Goal: Information Seeking & Learning: Compare options

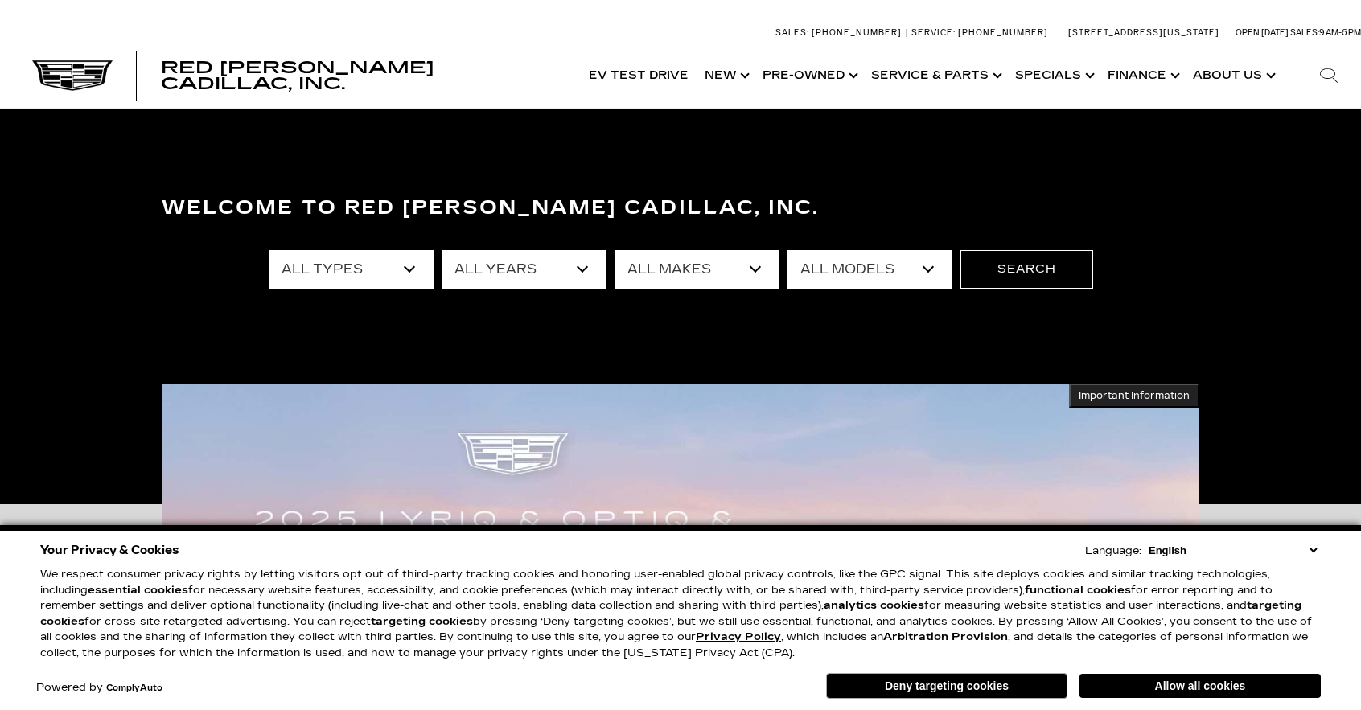
click at [403, 268] on select "All Types New Used Certified Used Demo" at bounding box center [351, 269] width 165 height 39
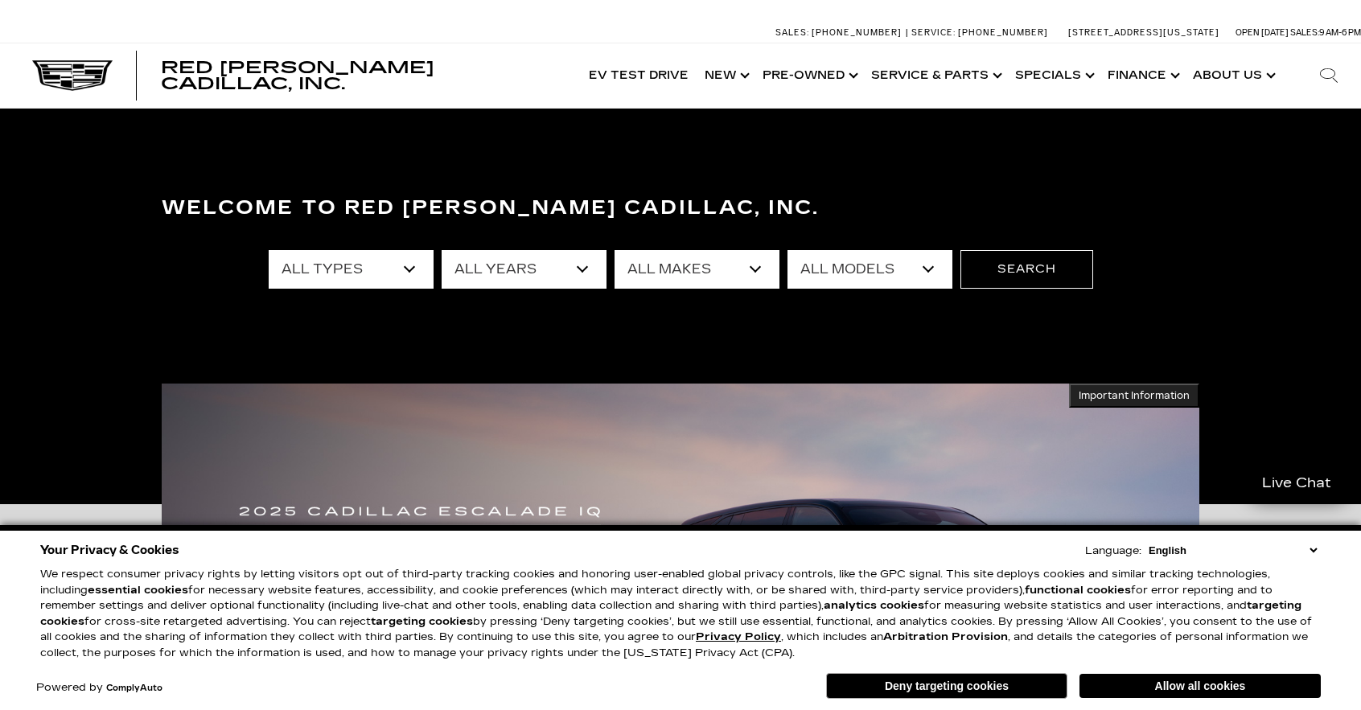
click at [397, 323] on div "Welcome to Red Noland Cadillac, Inc. All Types New Used Certified Used Demo All…" at bounding box center [680, 306] width 1361 height 241
click at [410, 273] on select "All Types New Used Certified Used Demo" at bounding box center [351, 269] width 165 height 39
select select "New"
click at [269, 250] on select "All Types New Used Certified Used Demo" at bounding box center [351, 269] width 165 height 39
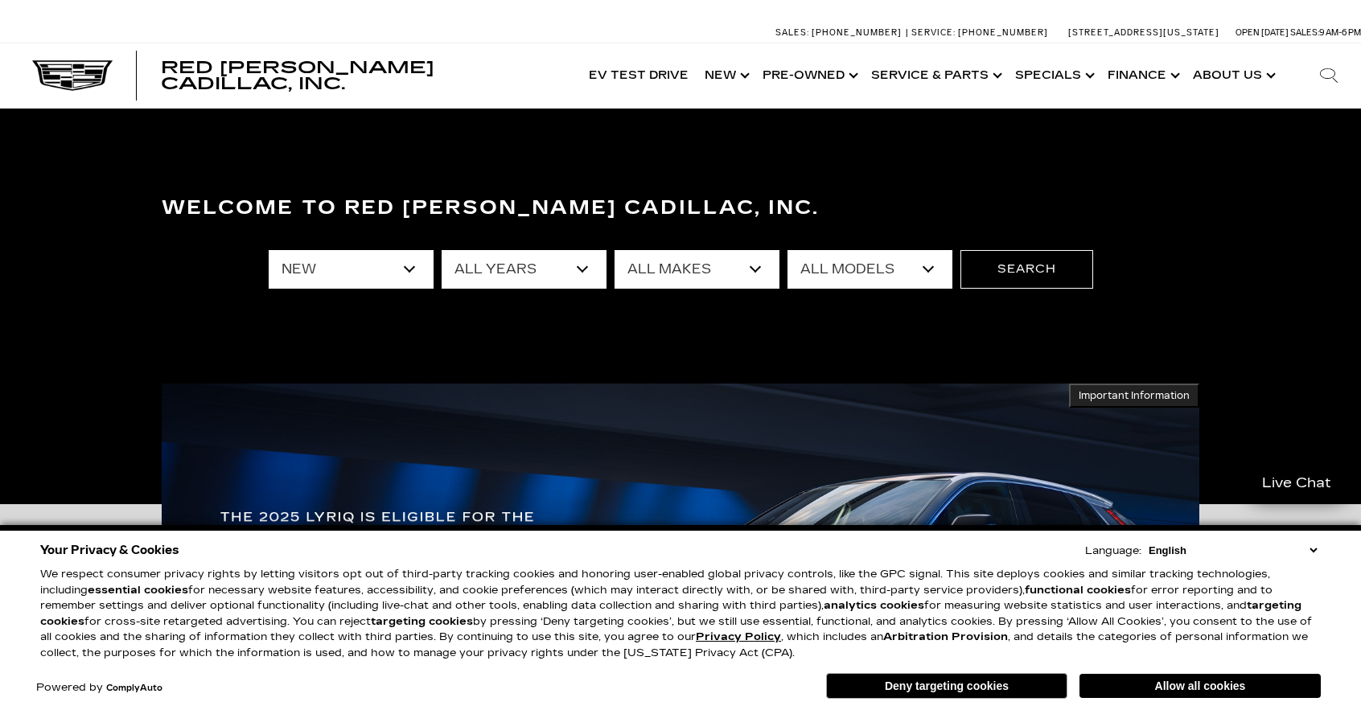
click at [758, 278] on select "All Makes Cadillac" at bounding box center [697, 269] width 165 height 39
click at [763, 321] on div "Welcome to Red Noland Cadillac, Inc. All Types New Used Certified Used Demo All…" at bounding box center [680, 306] width 1361 height 241
click at [759, 282] on select "All Makes Cadillac" at bounding box center [697, 269] width 165 height 39
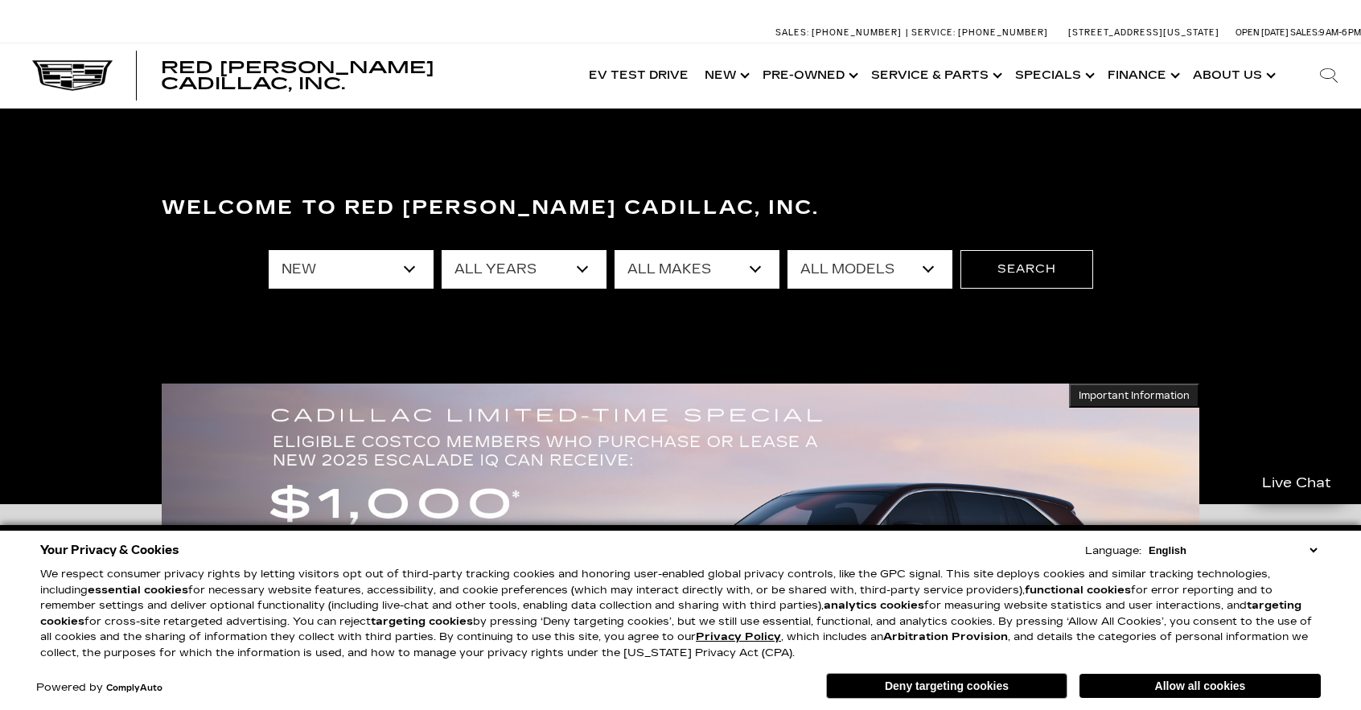
select select "Cadillac"
click at [615, 250] on select "All Makes Cadillac" at bounding box center [697, 269] width 165 height 39
click at [920, 271] on select "All Models CT4 CT5-V Escalade Escalade ESV ESCALADE IQ ESCALADE IQL LYRIQ OPTIQ…" at bounding box center [870, 269] width 165 height 39
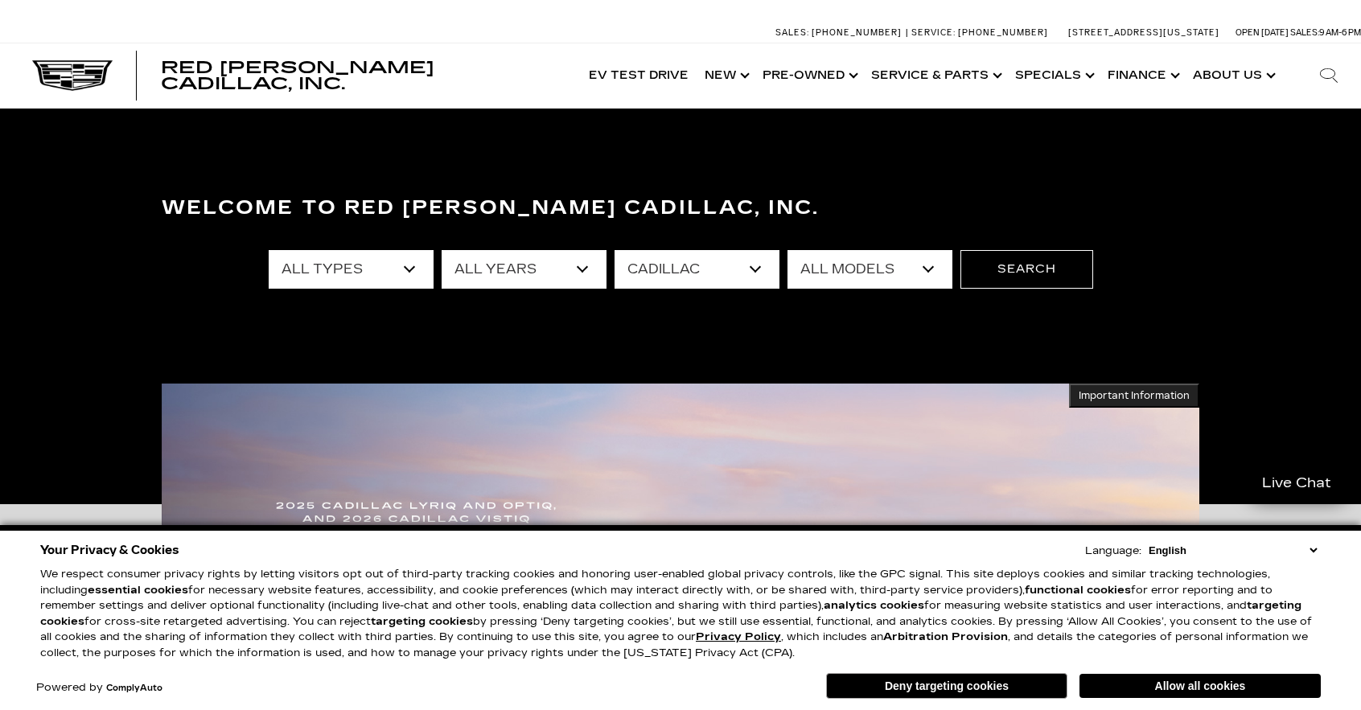
select select "Escalade"
click at [788, 250] on select "All Models CT4 CT5-V Escalade Escalade ESV ESCALADE IQ ESCALADE IQL LYRIQ OPTIQ…" at bounding box center [870, 269] width 165 height 39
click at [1131, 681] on button "Allow all cookies" at bounding box center [1200, 686] width 241 height 24
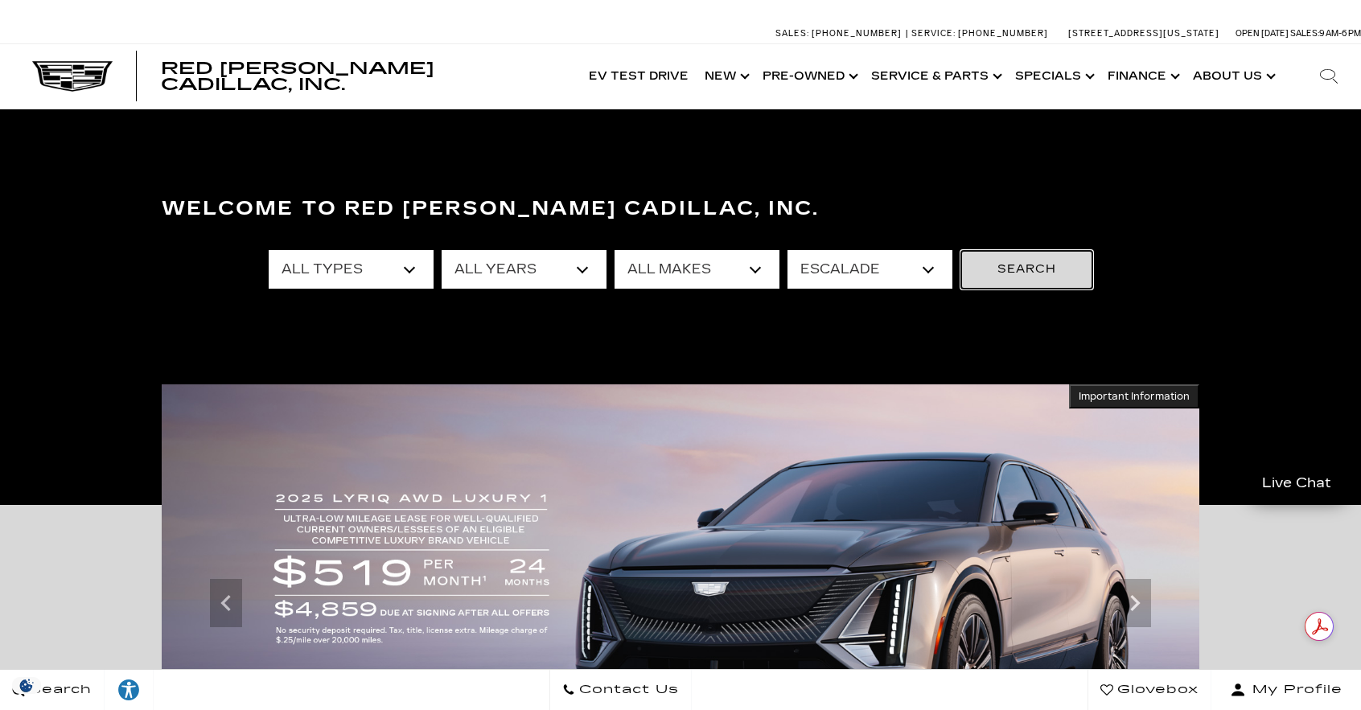
click at [1022, 270] on button "Search" at bounding box center [1027, 269] width 133 height 39
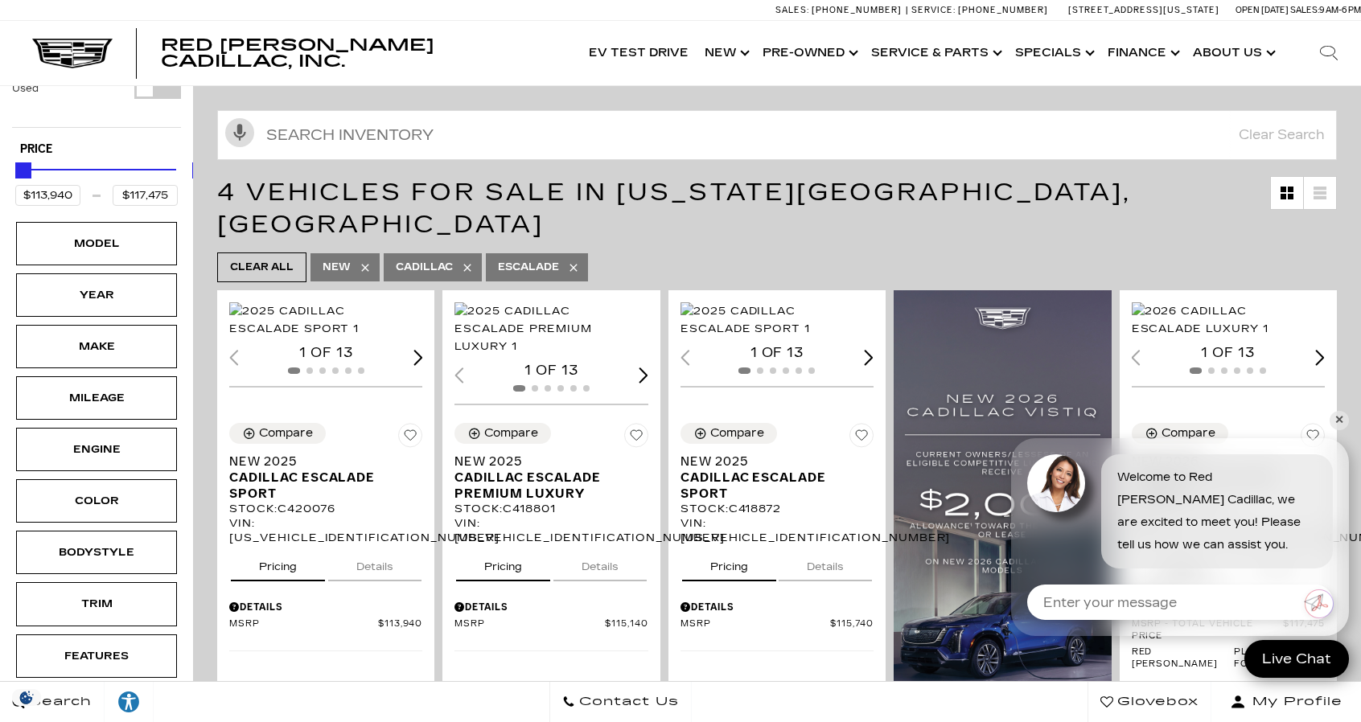
scroll to position [262, 0]
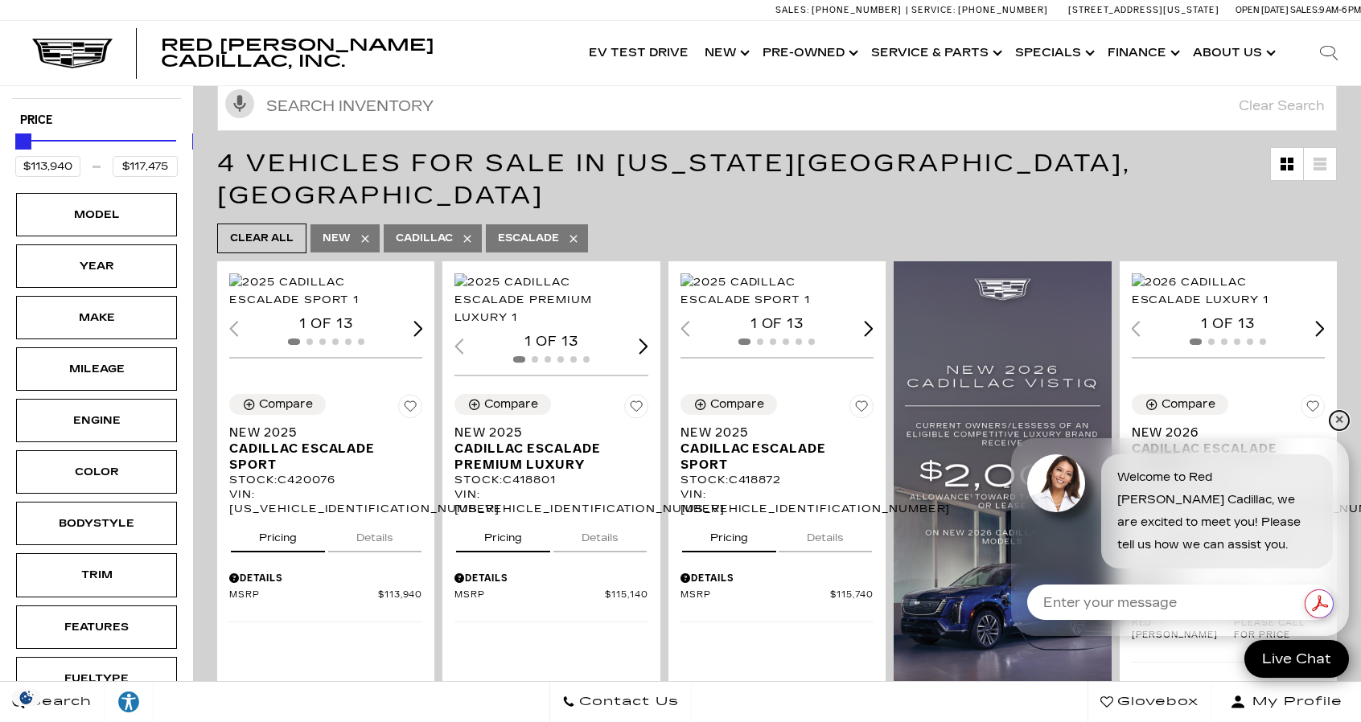
click at [1340, 414] on link "✕" at bounding box center [1339, 420] width 19 height 19
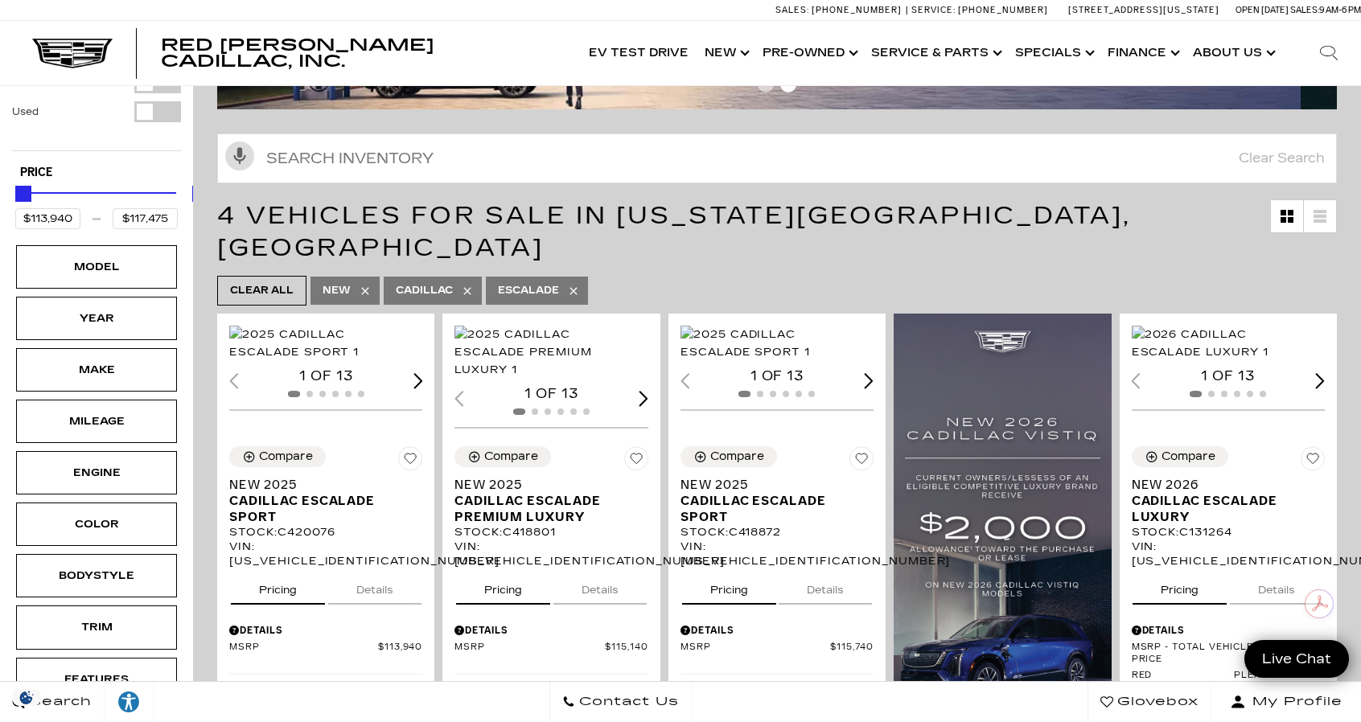
scroll to position [208, 0]
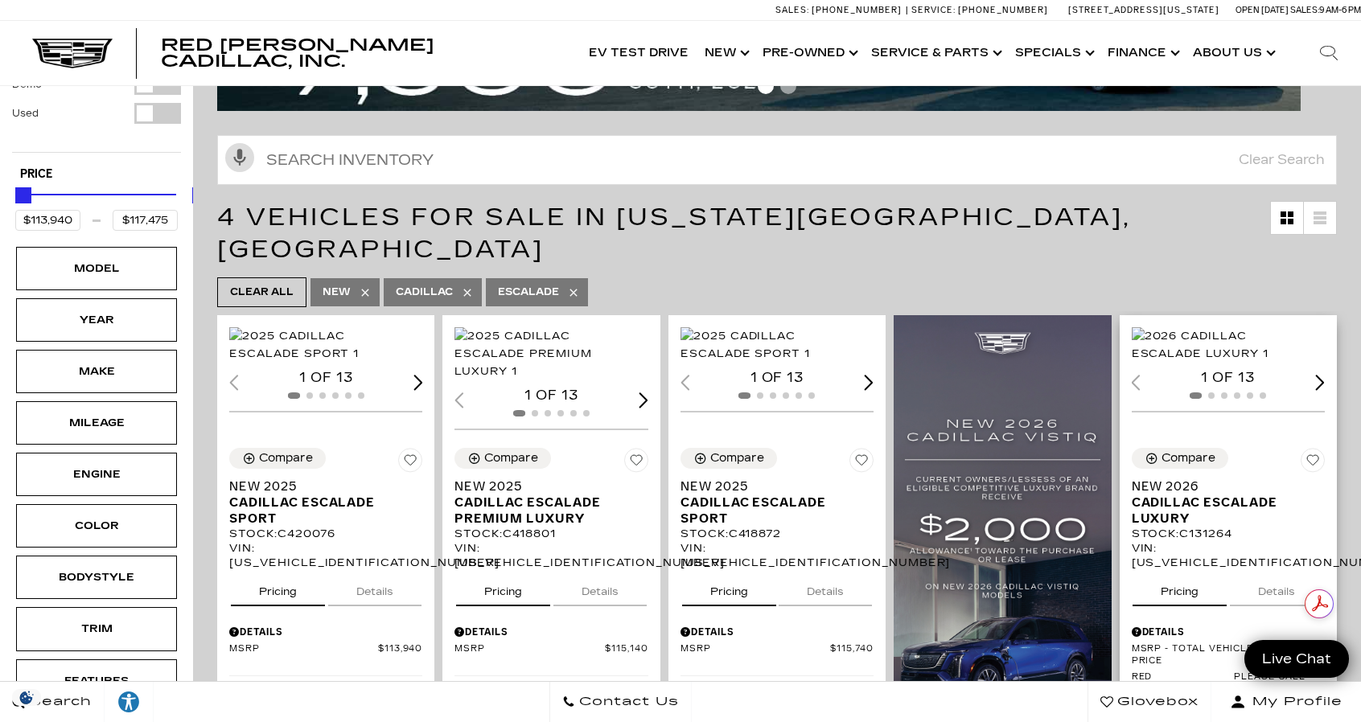
click at [1255, 347] on img "1 / 2" at bounding box center [1225, 344] width 186 height 35
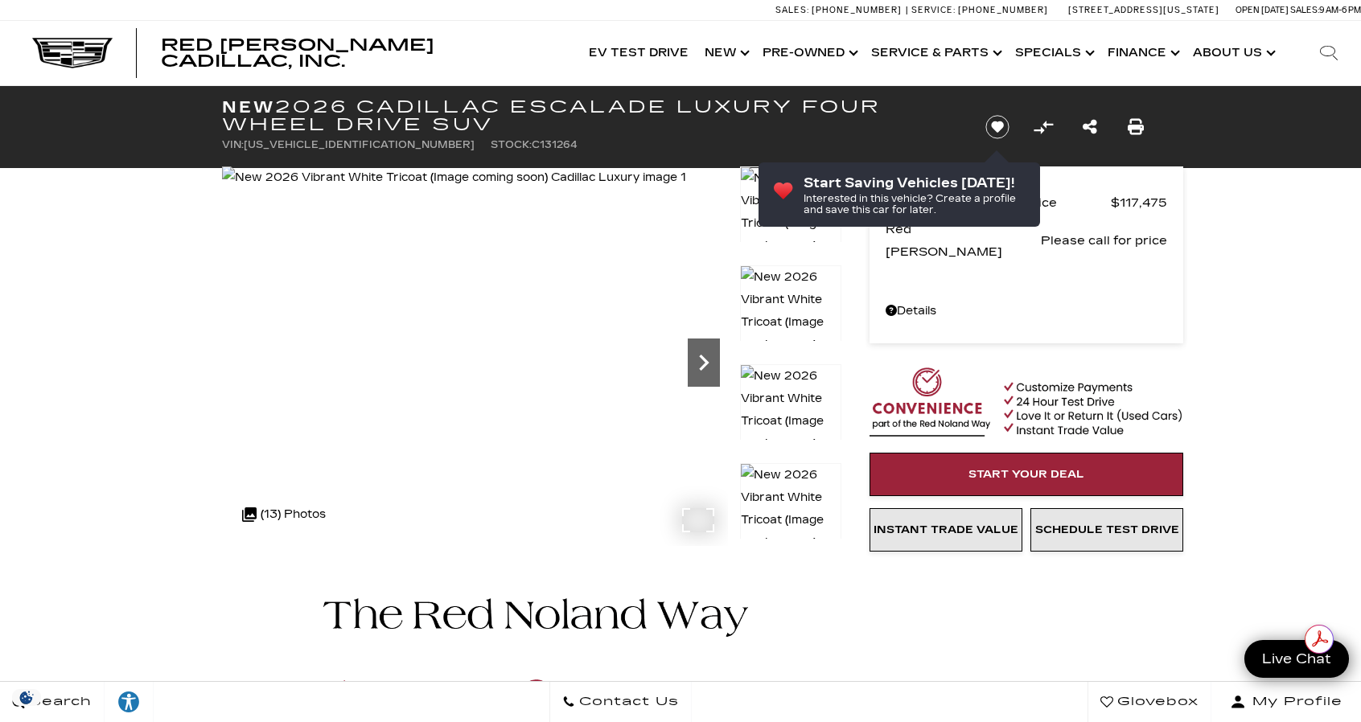
click at [702, 361] on icon "Next" at bounding box center [704, 363] width 32 height 32
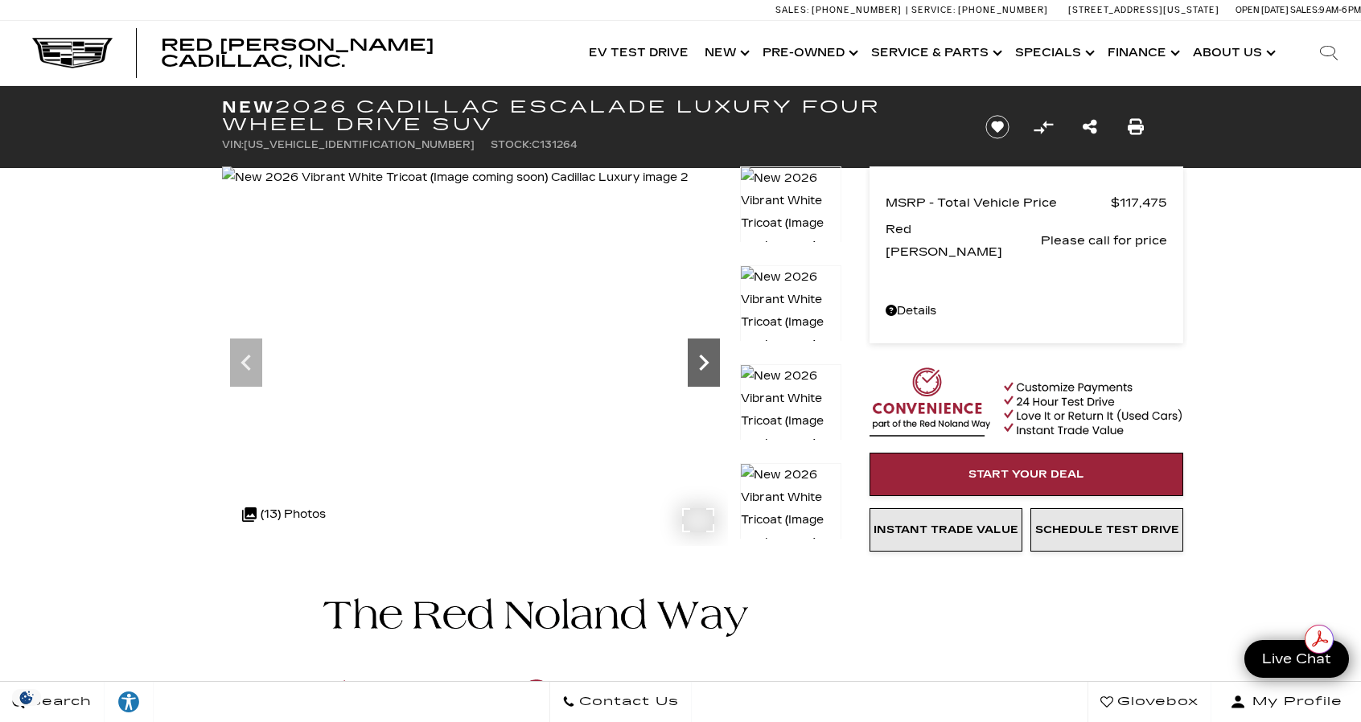
click at [702, 361] on icon "Next" at bounding box center [704, 363] width 32 height 32
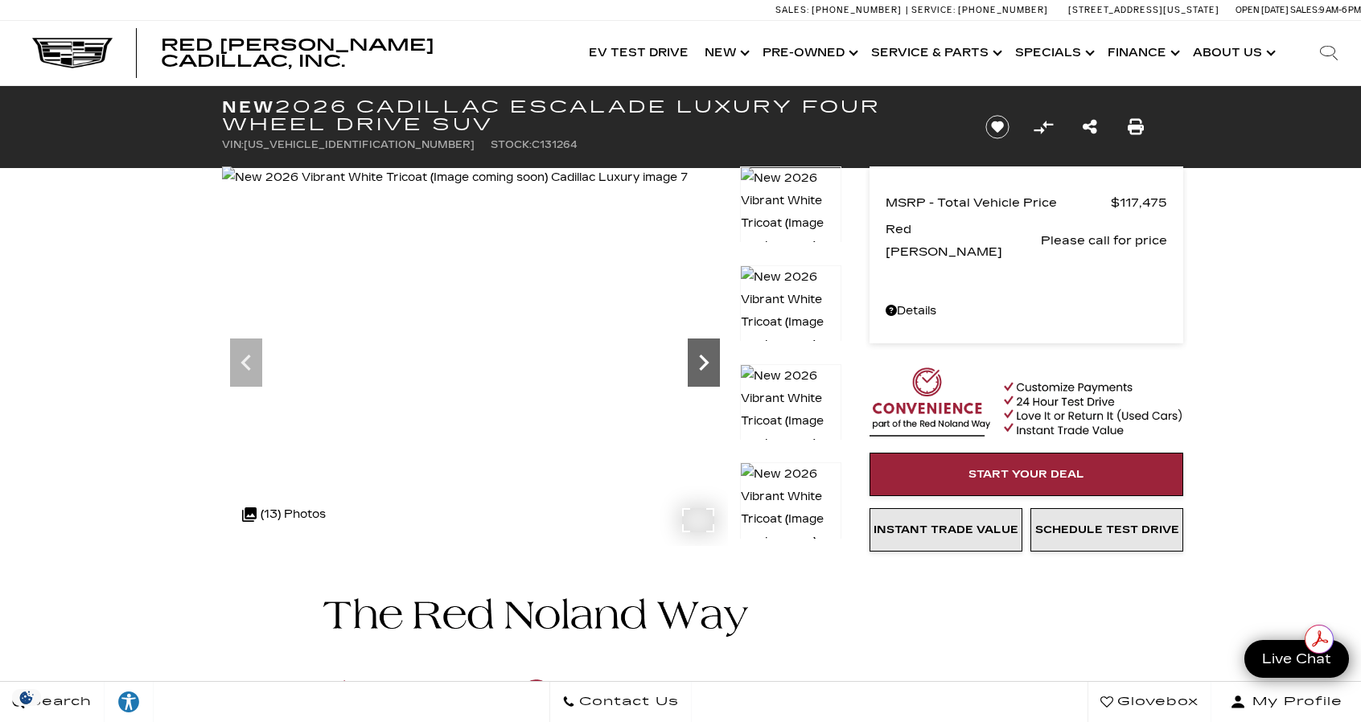
click at [702, 361] on icon "Next" at bounding box center [704, 363] width 32 height 32
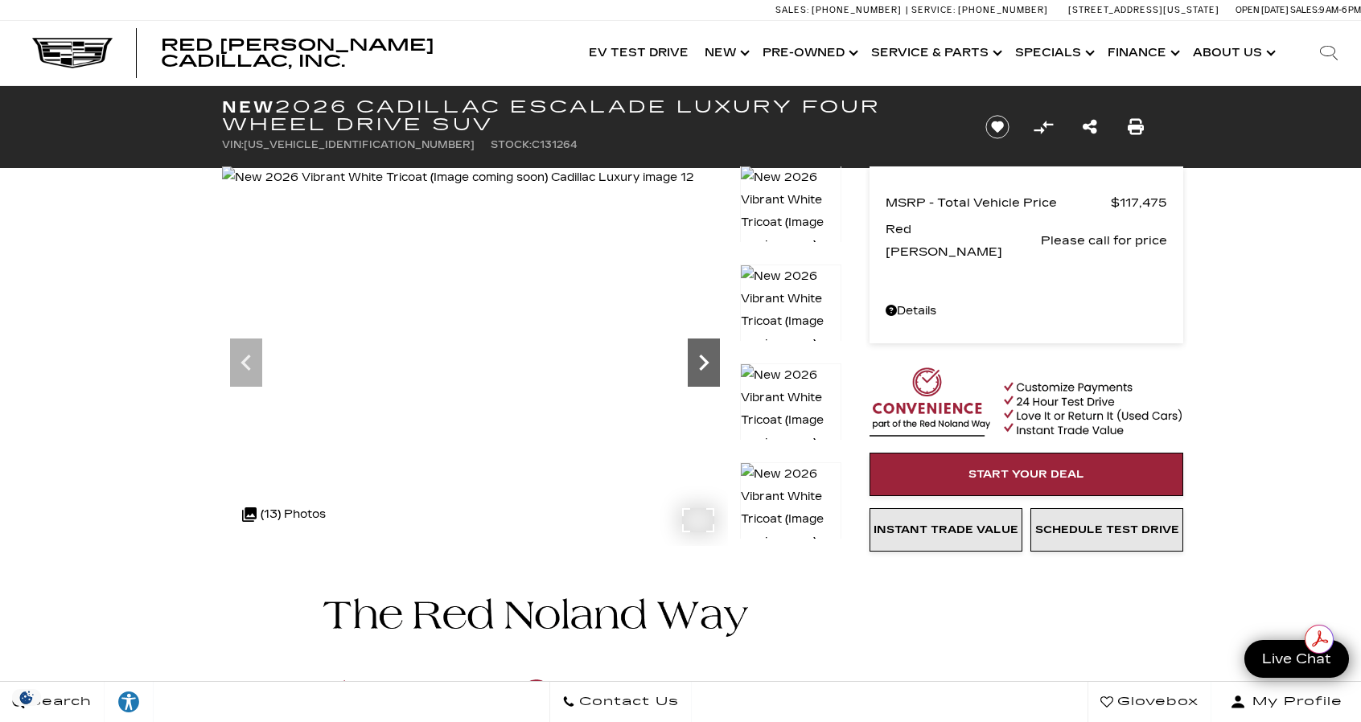
click at [702, 361] on icon "Next" at bounding box center [704, 363] width 32 height 32
click at [694, 189] on img at bounding box center [458, 178] width 472 height 23
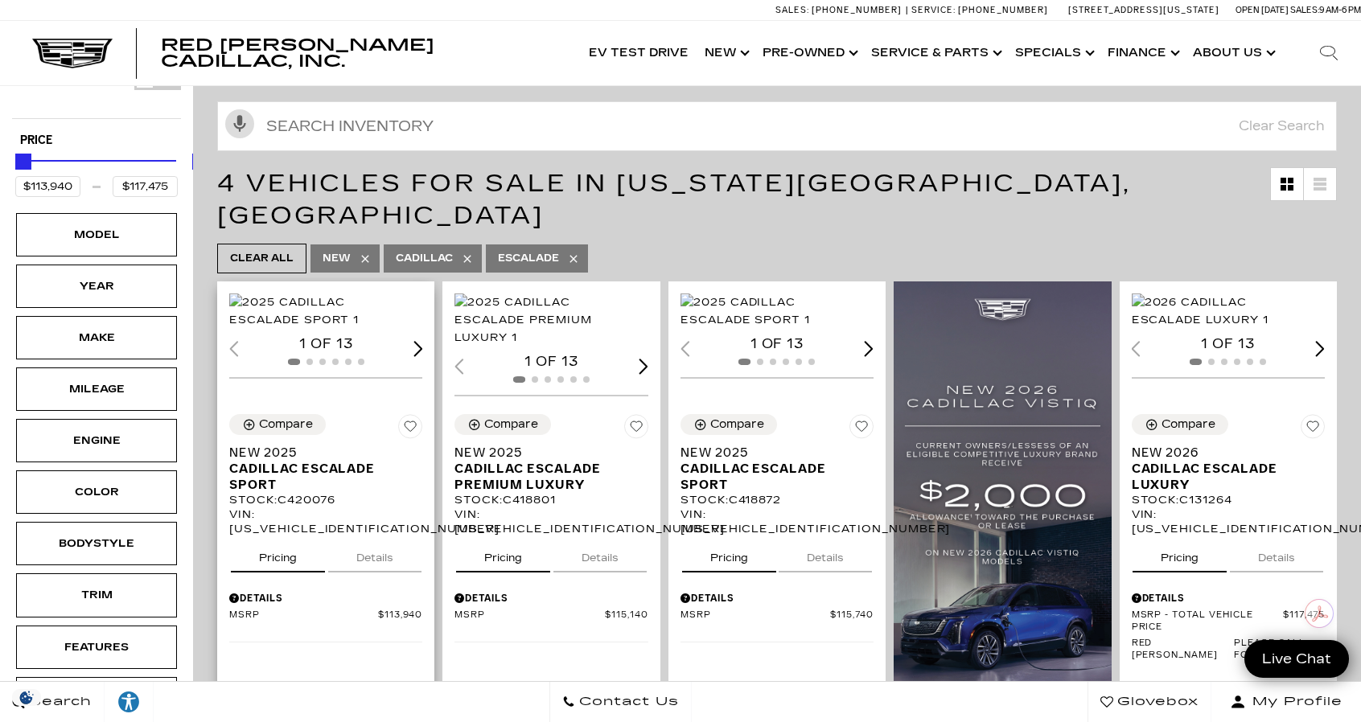
scroll to position [244, 0]
click at [806, 292] on img "1 / 2" at bounding box center [774, 309] width 186 height 35
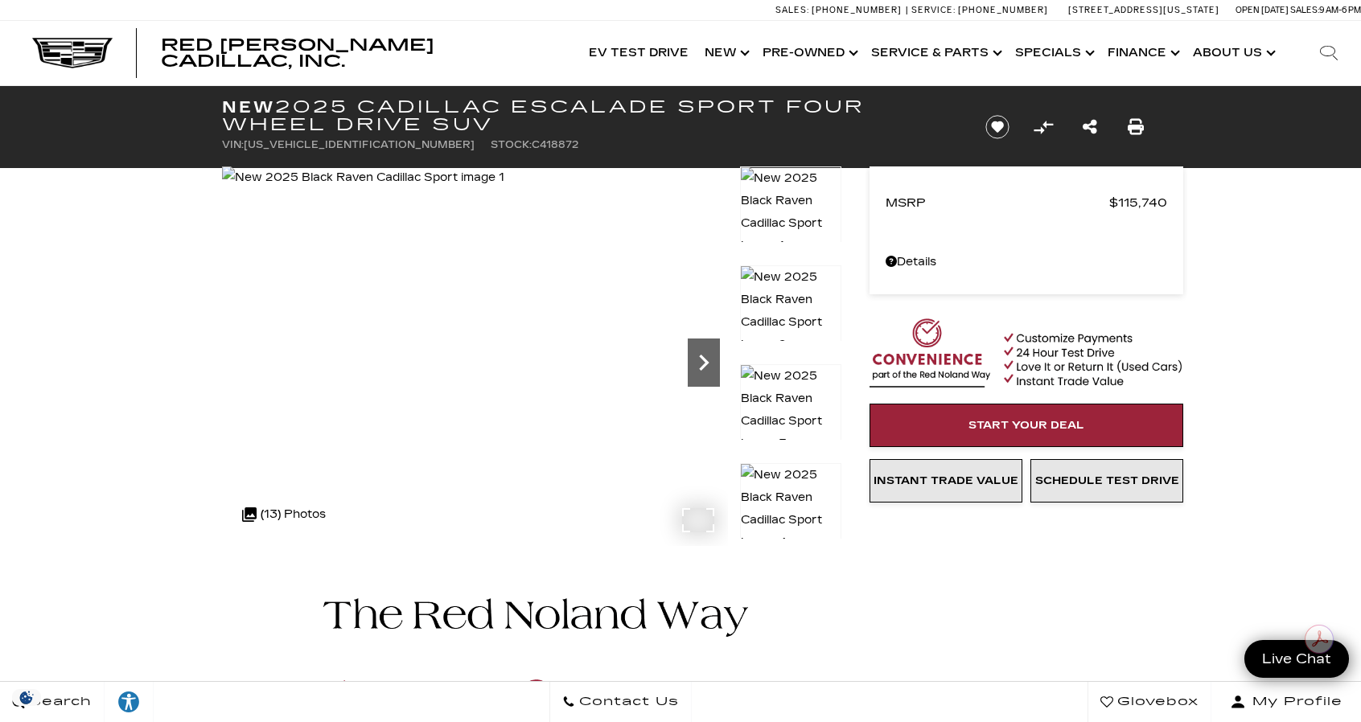
click at [706, 356] on icon "Next" at bounding box center [704, 363] width 32 height 32
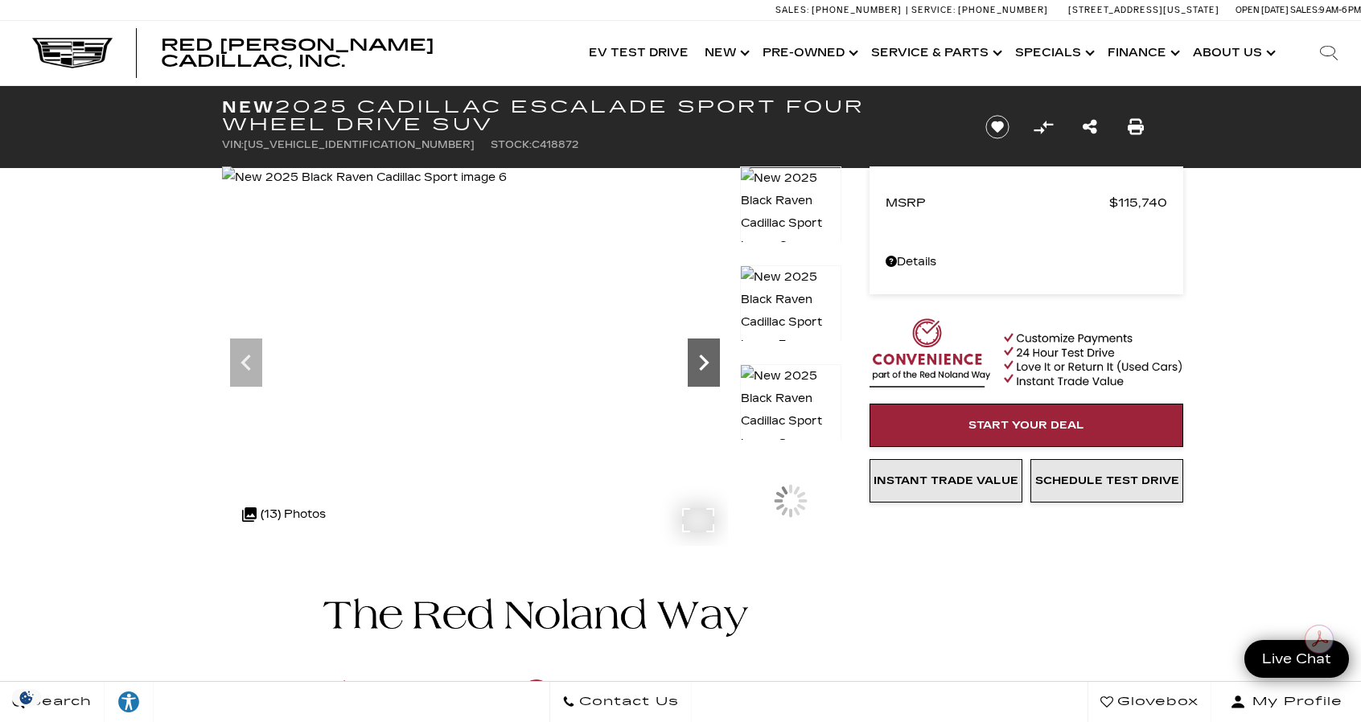
click at [706, 356] on icon "Next" at bounding box center [704, 363] width 32 height 32
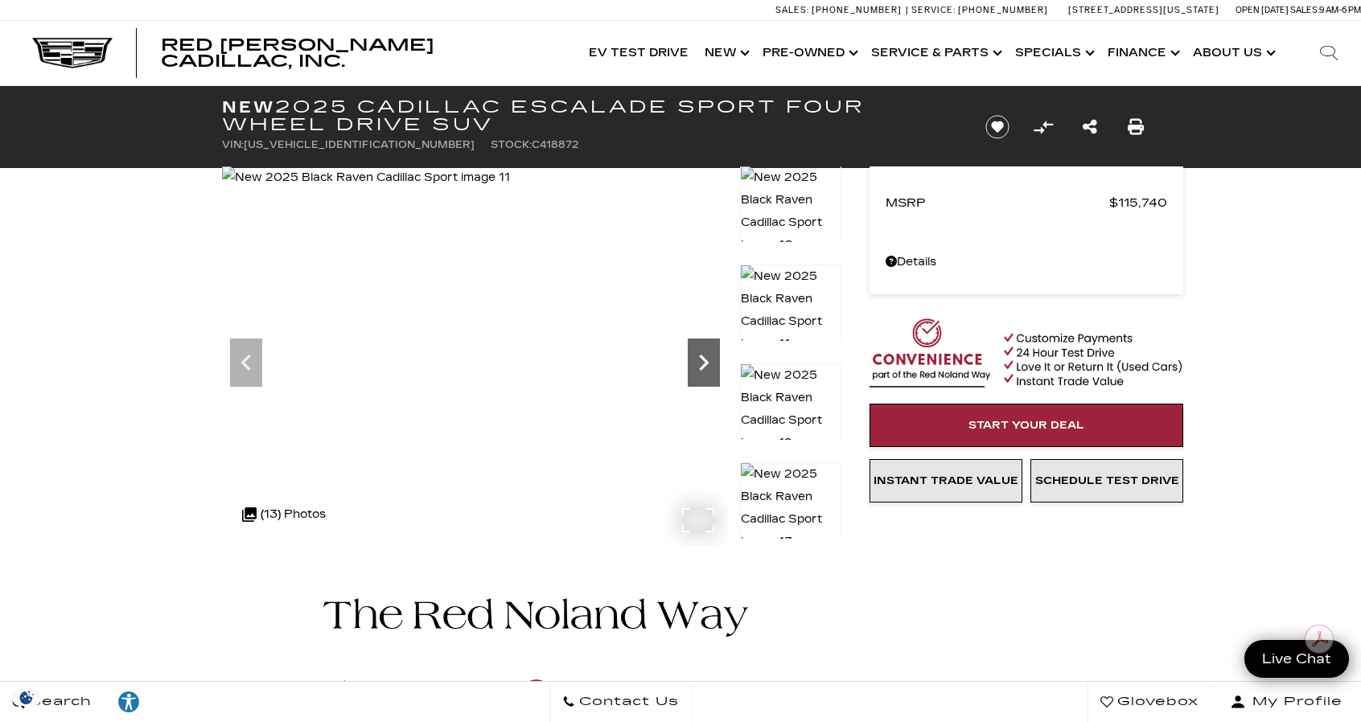
click at [706, 356] on icon "Next" at bounding box center [704, 363] width 32 height 32
click at [512, 189] on img at bounding box center [367, 178] width 290 height 23
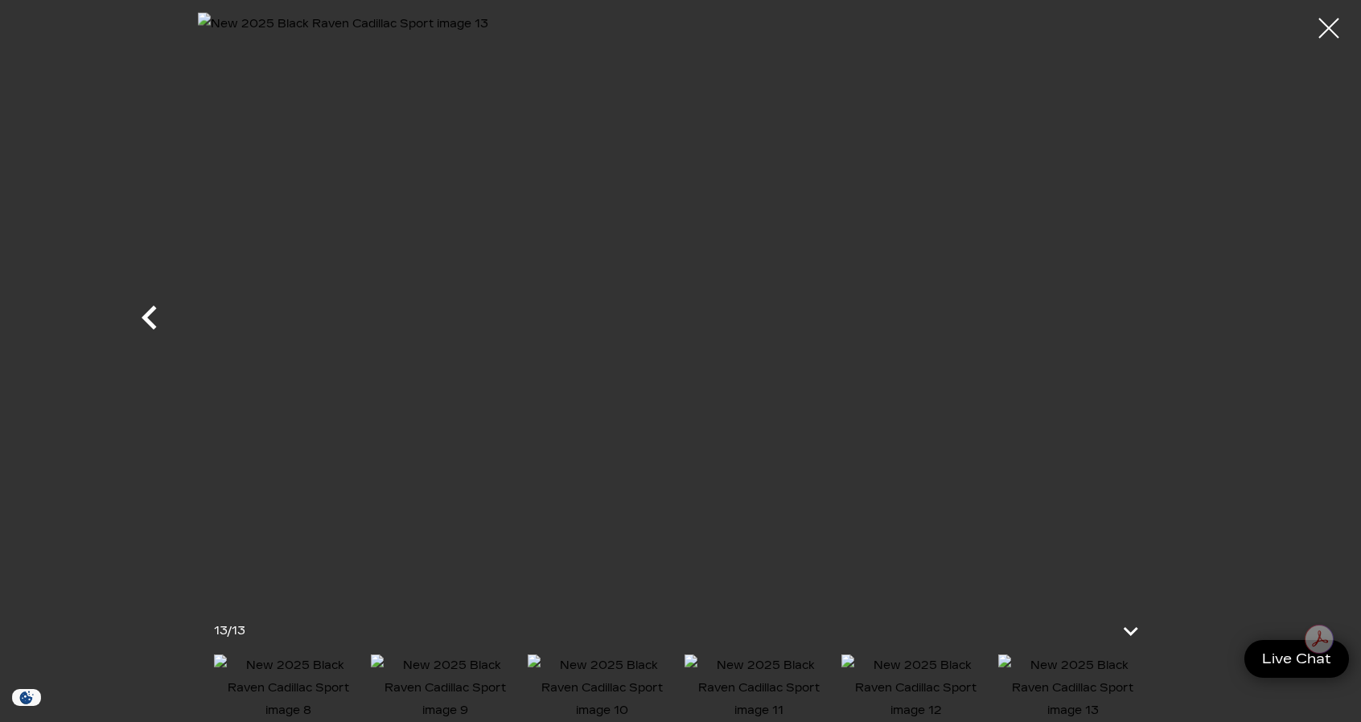
click at [143, 316] on icon "Previous" at bounding box center [149, 318] width 15 height 24
click at [150, 328] on icon "Previous" at bounding box center [150, 318] width 48 height 48
click at [1220, 315] on icon "Next" at bounding box center [1211, 318] width 48 height 48
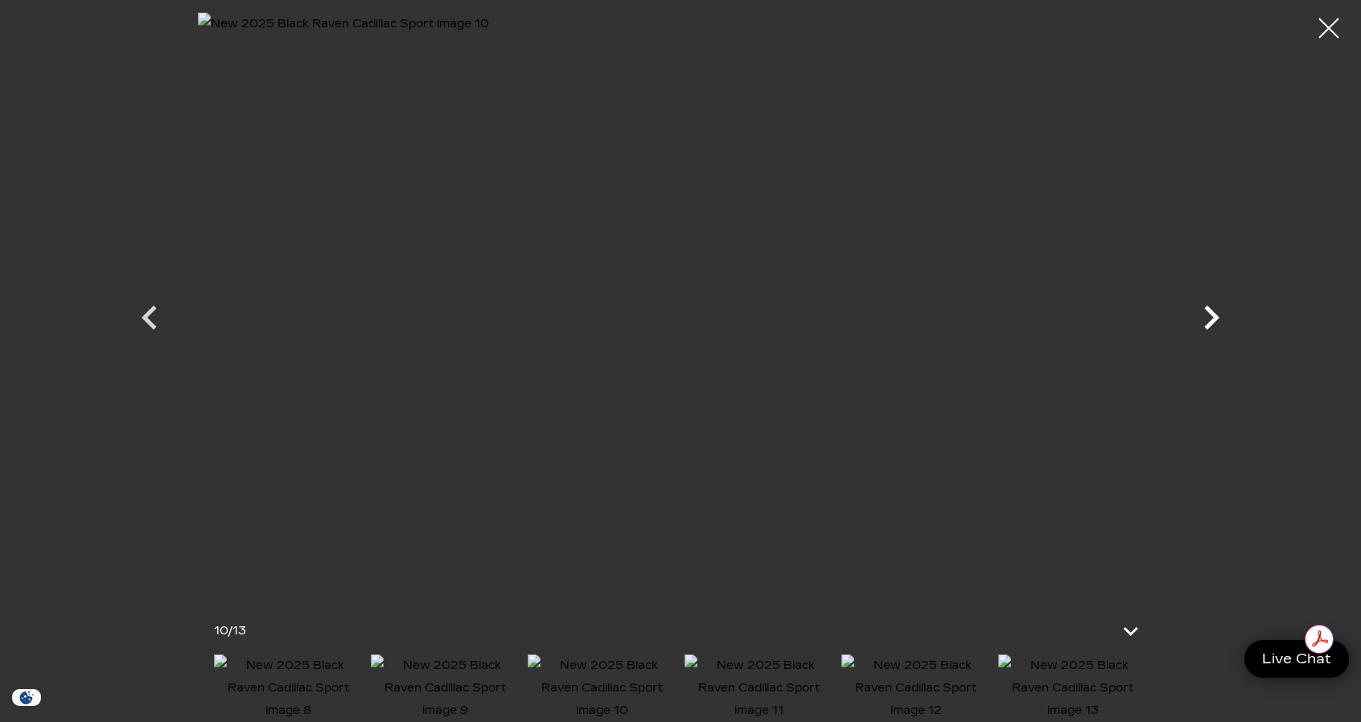
click at [1220, 315] on icon "Next" at bounding box center [1211, 318] width 48 height 48
click at [1220, 315] on div at bounding box center [680, 303] width 1126 height 582
click at [1329, 27] on div at bounding box center [1329, 28] width 43 height 43
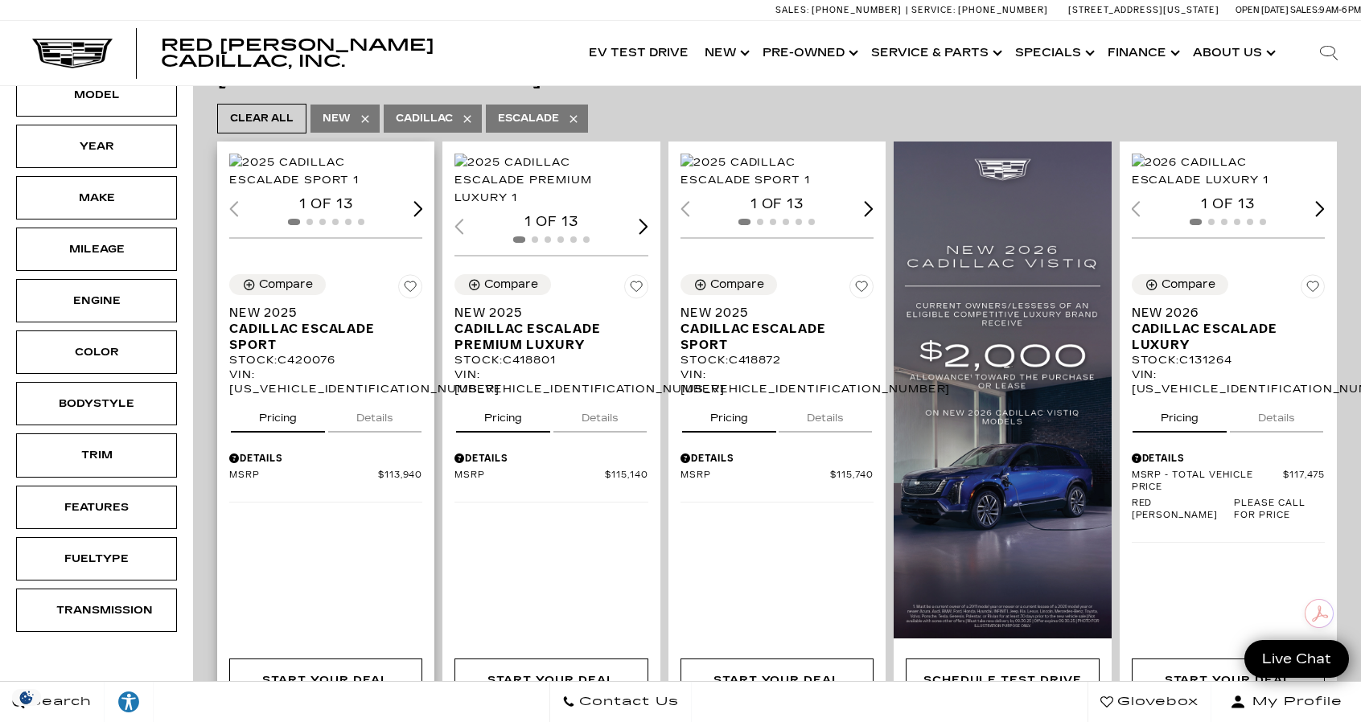
scroll to position [383, 0]
